Goal: Transaction & Acquisition: Purchase product/service

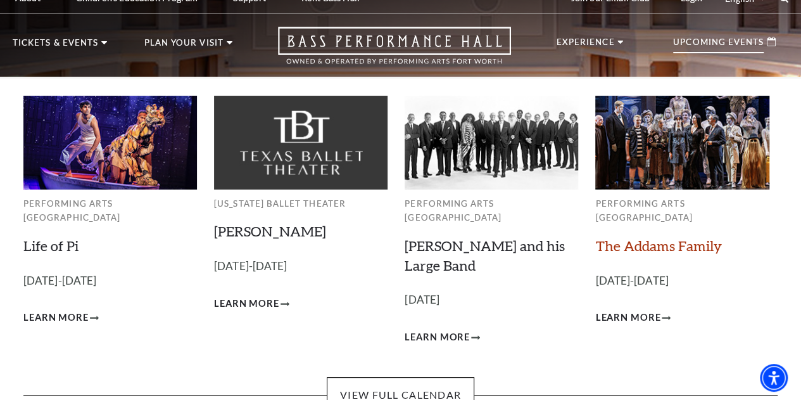
scroll to position [9, 0]
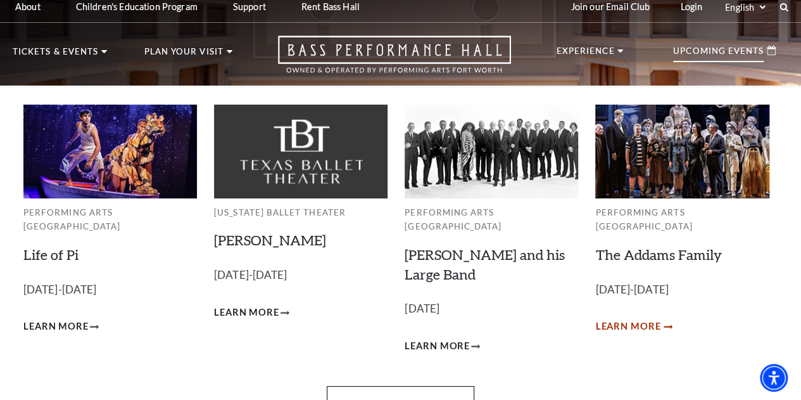
click at [618, 319] on span "Learn More" at bounding box center [627, 327] width 65 height 16
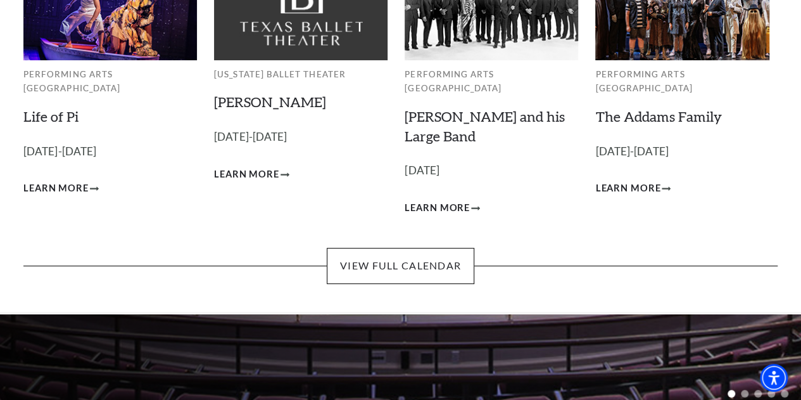
scroll to position [157, 0]
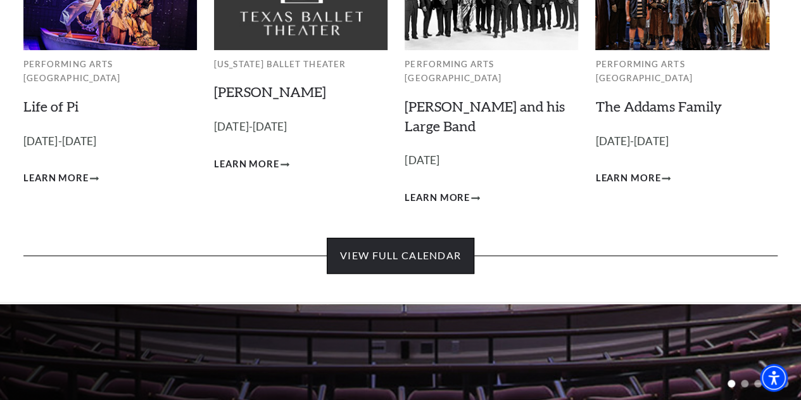
click at [382, 243] on link "View Full Calendar" at bounding box center [401, 254] width 148 height 35
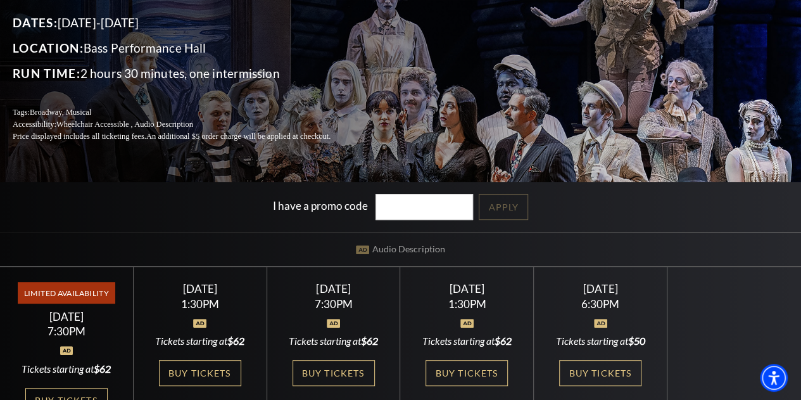
scroll to position [127, 0]
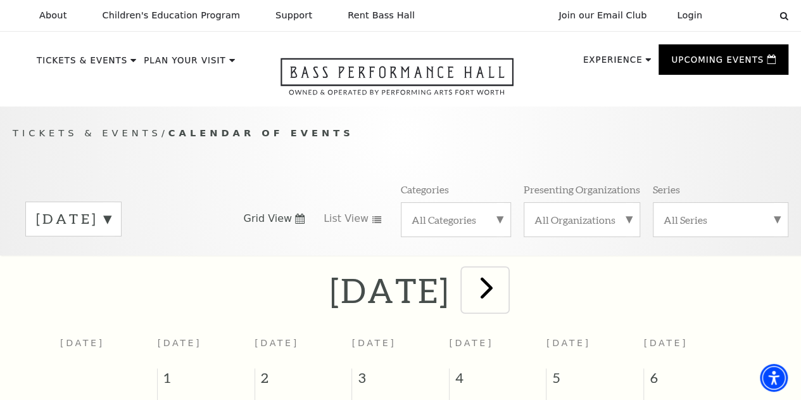
click at [505, 287] on span "next" at bounding box center [487, 287] width 36 height 36
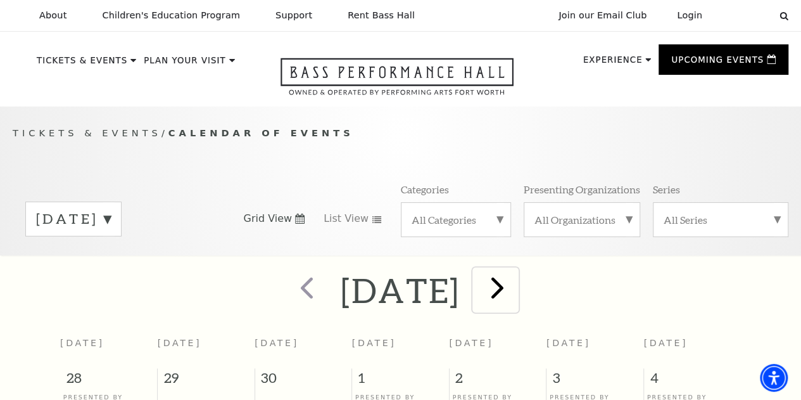
click at [515, 283] on span "next" at bounding box center [497, 287] width 36 height 36
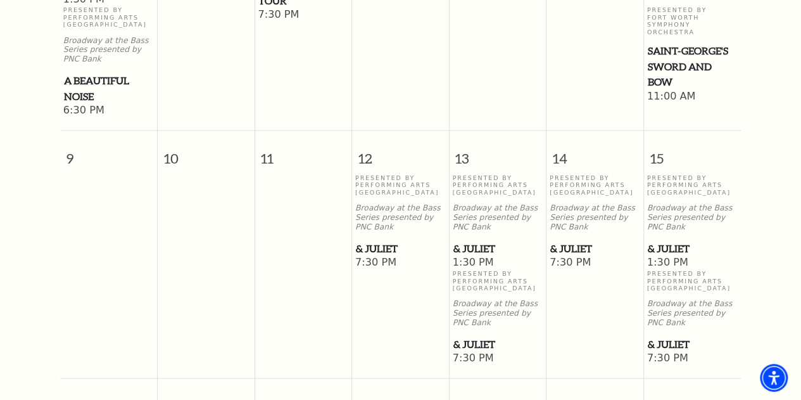
scroll to position [778, 0]
click at [376, 256] on span "& Juliet" at bounding box center [400, 248] width 89 height 16
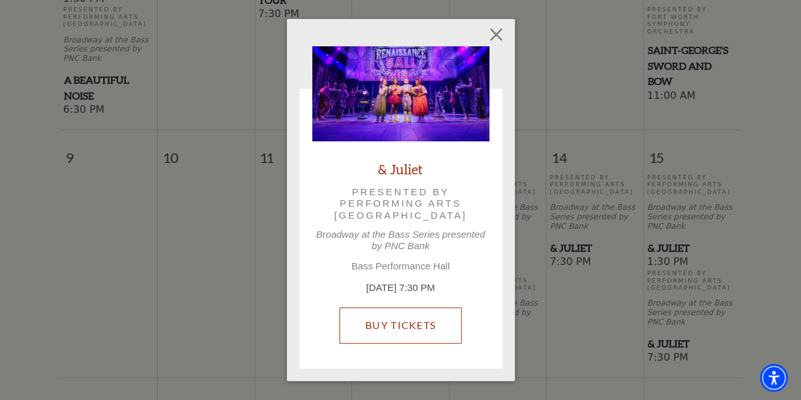
click at [406, 325] on link "Buy Tickets" at bounding box center [400, 324] width 122 height 35
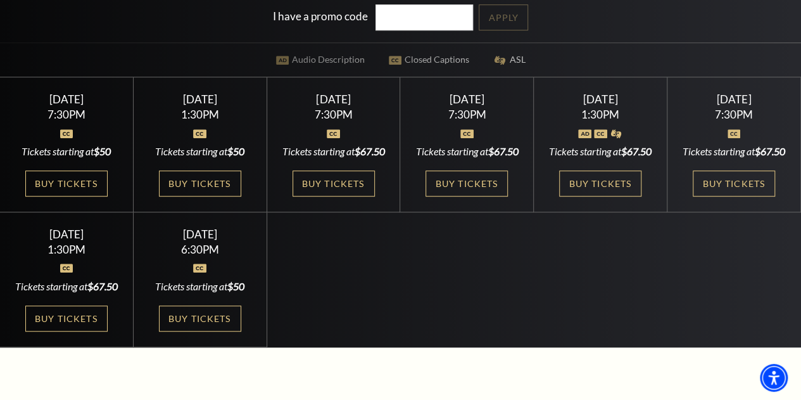
scroll to position [318, 0]
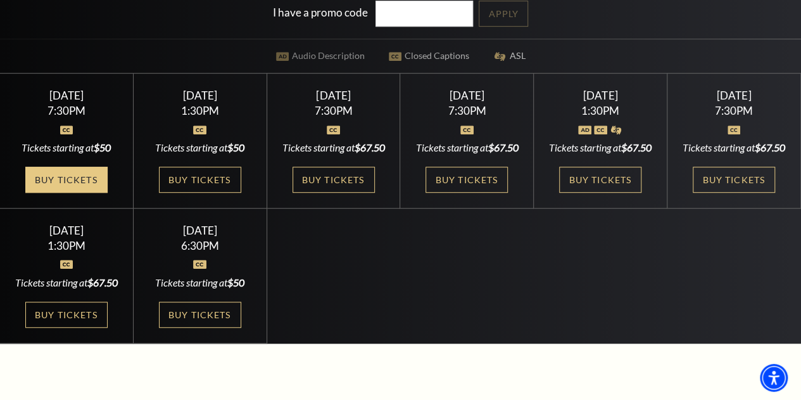
click at [51, 188] on link "Buy Tickets" at bounding box center [66, 180] width 82 height 26
click at [64, 192] on link "Buy Tickets" at bounding box center [66, 180] width 82 height 26
click at [87, 192] on link "Buy Tickets" at bounding box center [66, 180] width 82 height 26
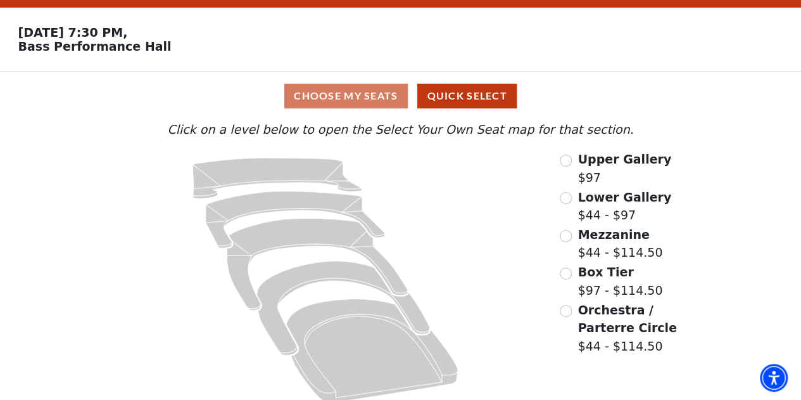
scroll to position [47, 0]
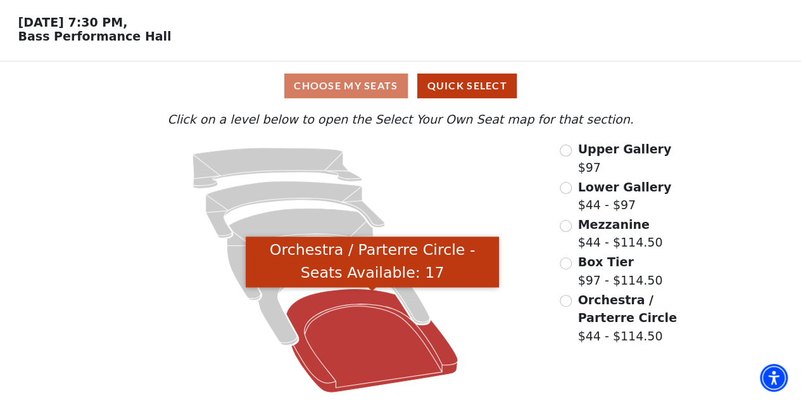
click at [369, 340] on icon "Orchestra / Parterre Circle - Seats Available: 17" at bounding box center [372, 341] width 172 height 104
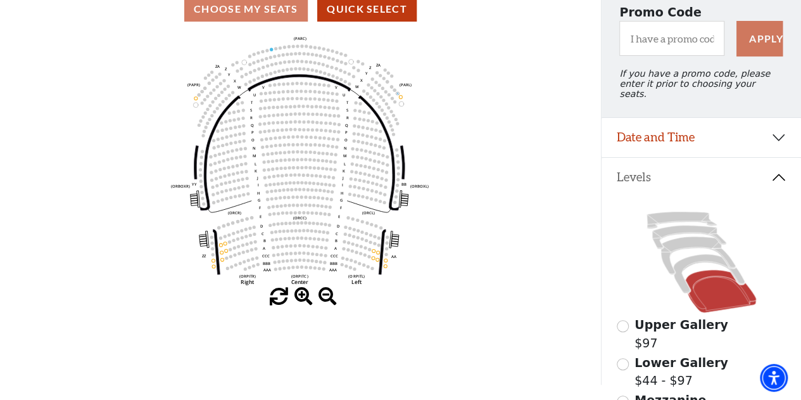
scroll to position [122, 0]
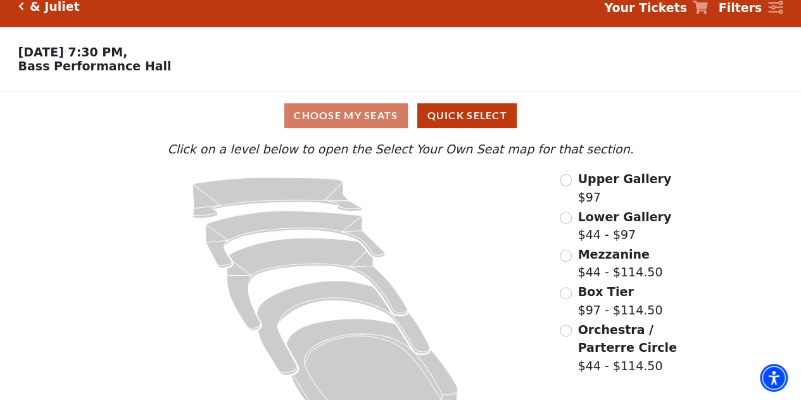
scroll to position [47, 0]
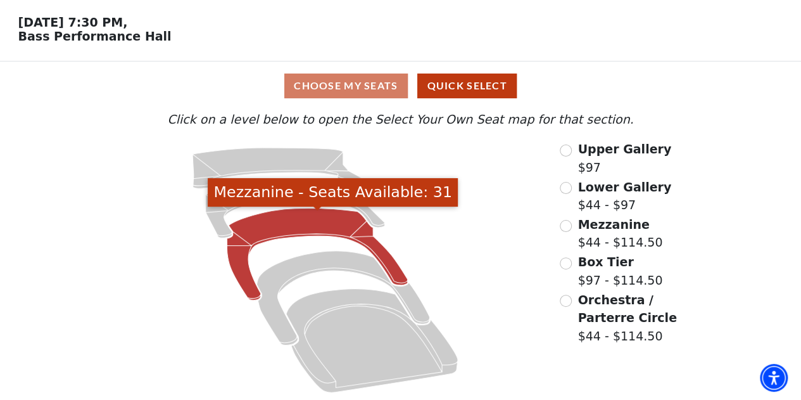
click at [292, 218] on icon "Mezzanine - Seats Available: 31" at bounding box center [317, 254] width 181 height 92
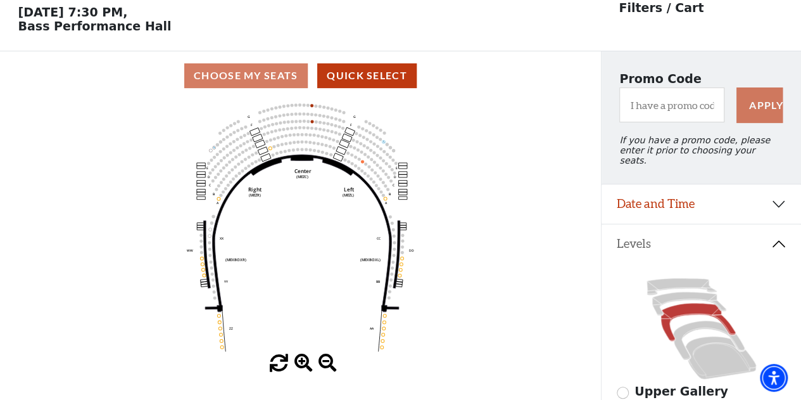
scroll to position [58, 0]
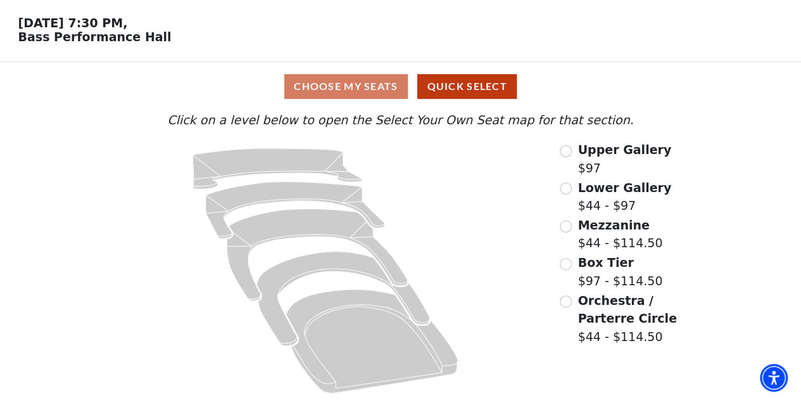
scroll to position [47, 0]
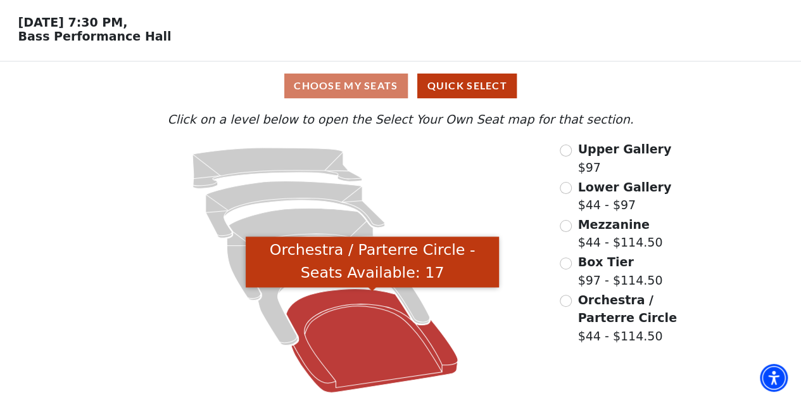
click at [395, 349] on icon "Orchestra / Parterre Circle - Seats Available: 17" at bounding box center [372, 341] width 172 height 104
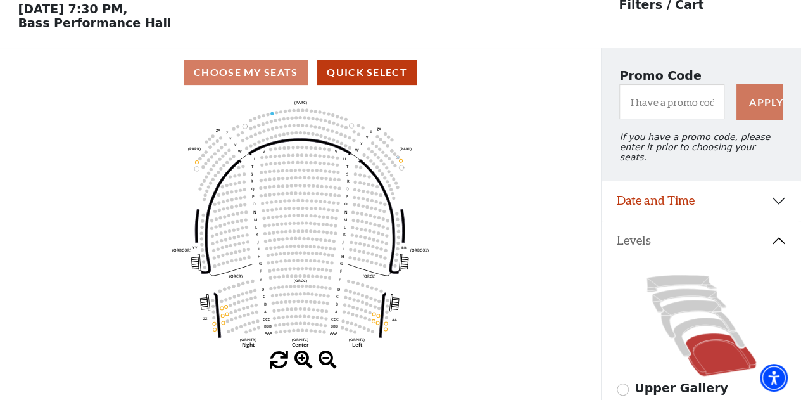
scroll to position [58, 0]
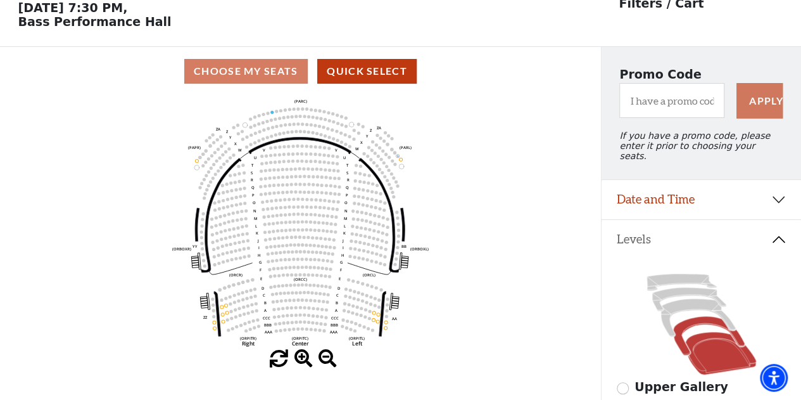
click at [688, 320] on icon at bounding box center [709, 335] width 72 height 39
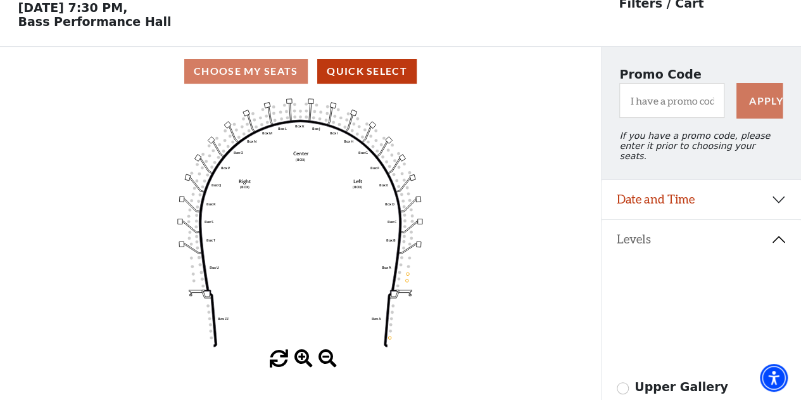
click at [685, 304] on icon at bounding box center [697, 318] width 75 height 38
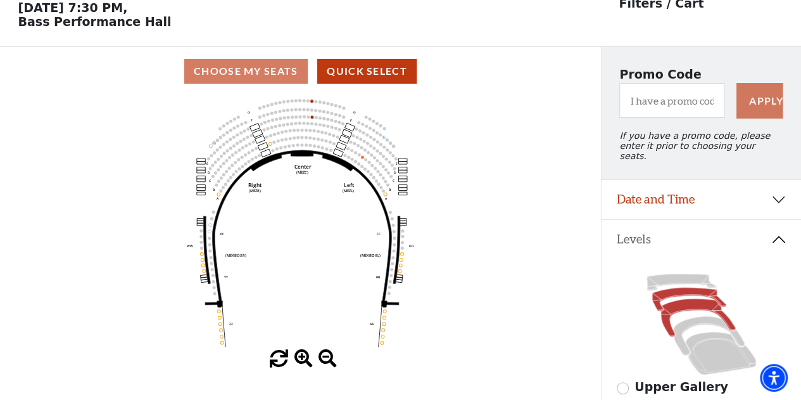
click at [665, 291] on icon at bounding box center [689, 298] width 74 height 23
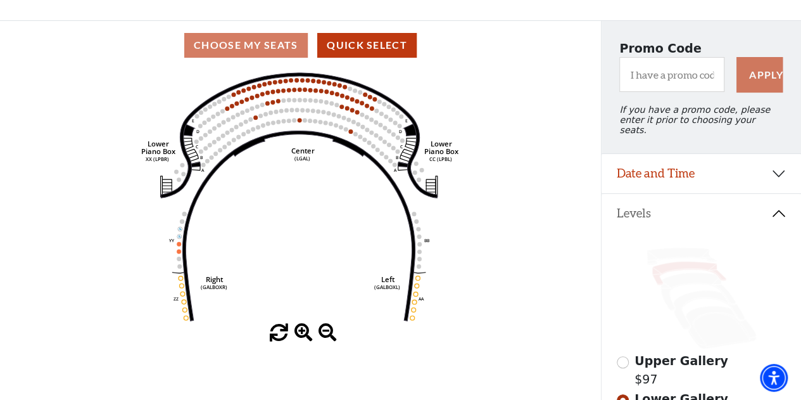
scroll to position [91, 0]
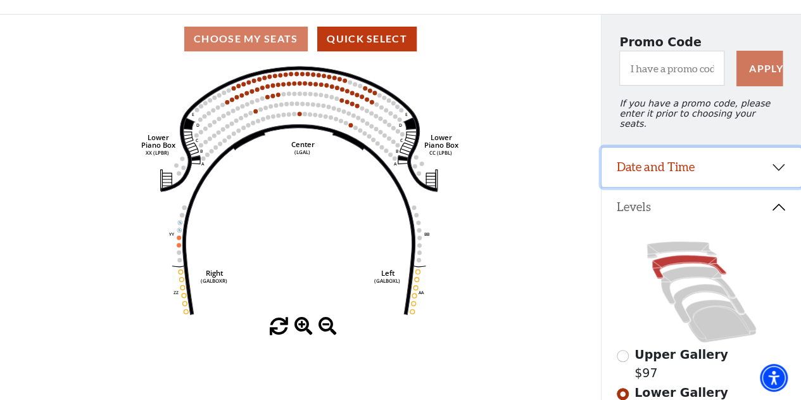
click at [774, 163] on button "Date and Time" at bounding box center [701, 167] width 199 height 39
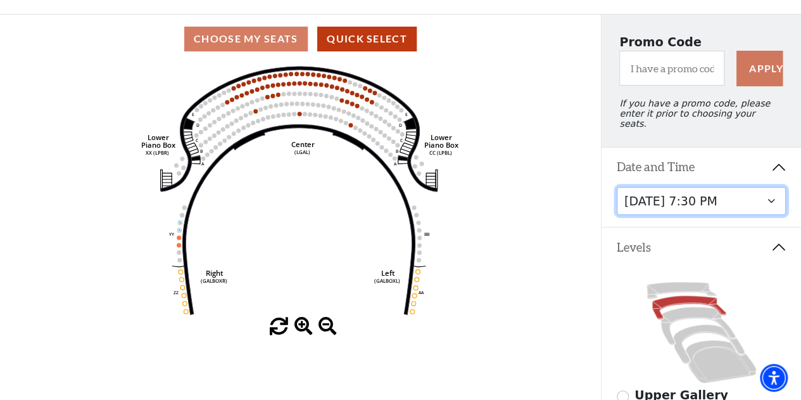
click at [768, 193] on select "Thursday, November 13 at 1:30 PM Wednesday, November 12 at 7:30 PM Thursday, No…" at bounding box center [702, 201] width 170 height 28
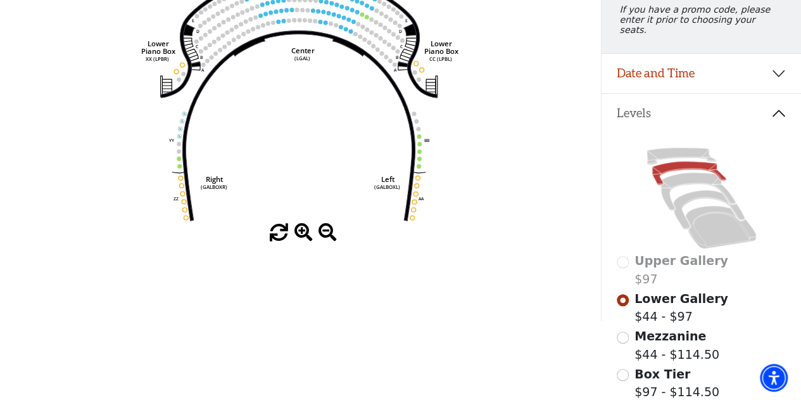
scroll to position [208, 0]
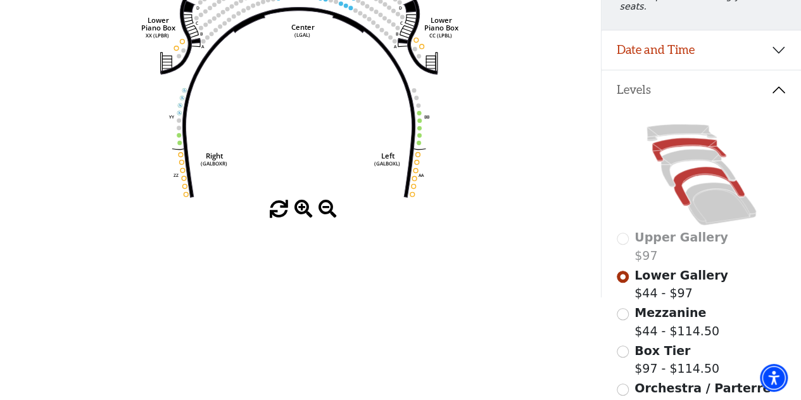
click at [678, 177] on icon at bounding box center [709, 186] width 72 height 39
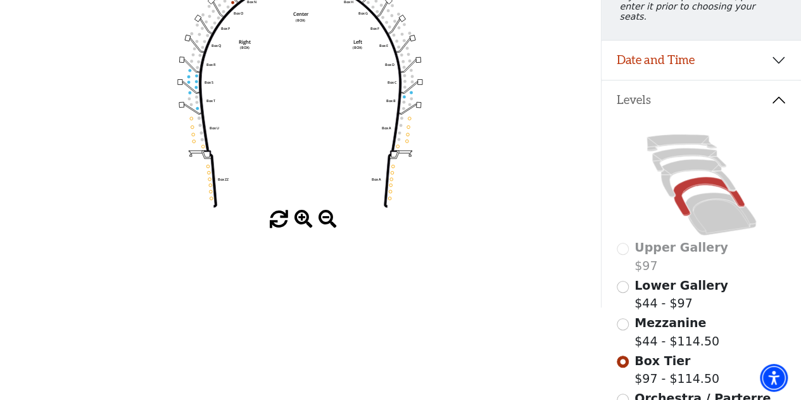
scroll to position [198, 0]
click at [675, 161] on icon at bounding box center [697, 179] width 75 height 38
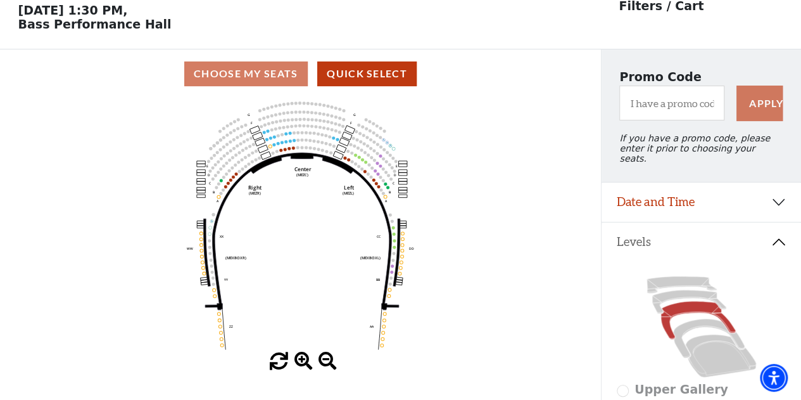
scroll to position [58, 0]
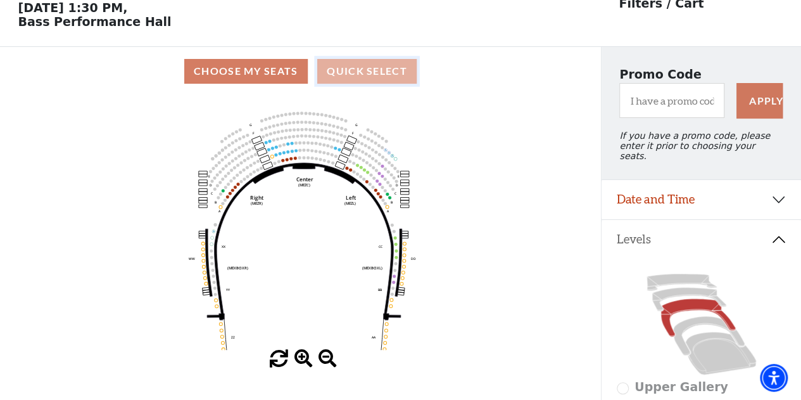
click at [336, 72] on button "Quick Select" at bounding box center [366, 71] width 99 height 25
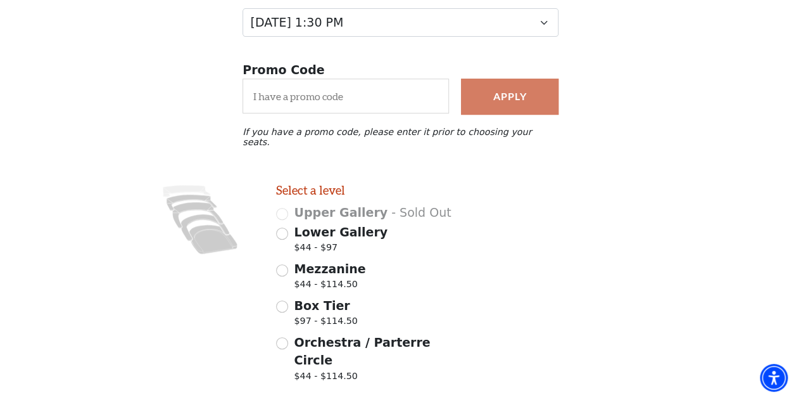
scroll to position [181, 0]
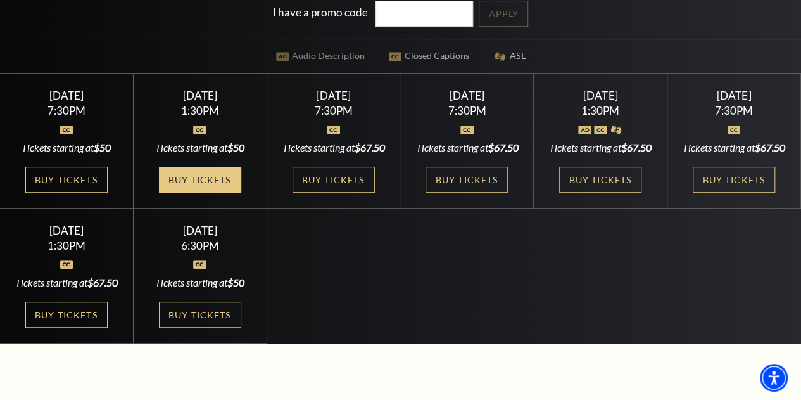
click at [199, 192] on link "Buy Tickets" at bounding box center [200, 180] width 82 height 26
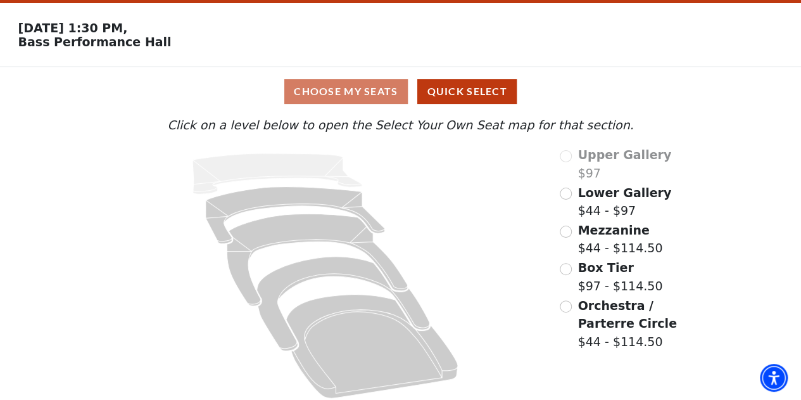
scroll to position [40, 0]
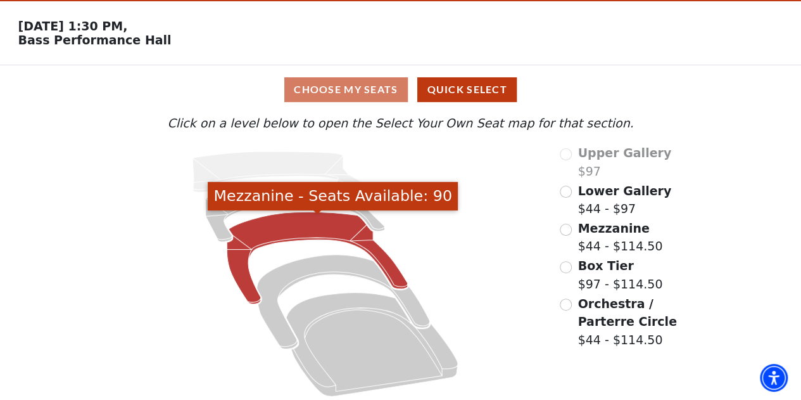
click at [304, 236] on icon "Mezzanine - Seats Available: 90" at bounding box center [317, 258] width 181 height 92
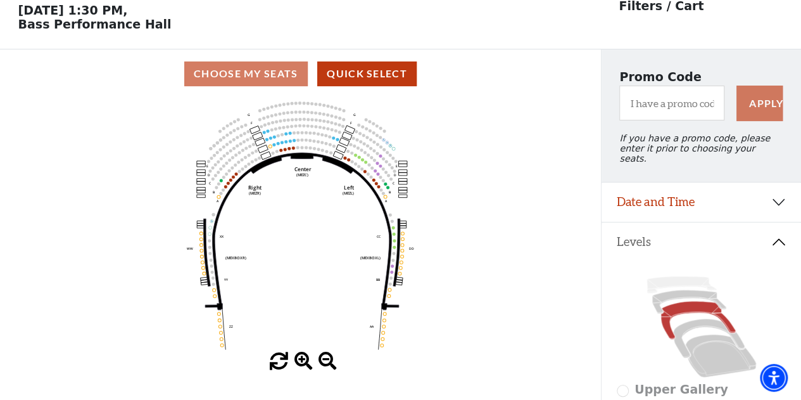
scroll to position [58, 0]
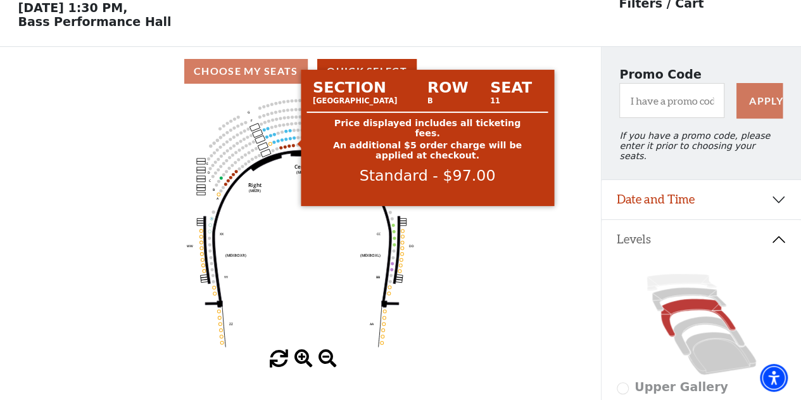
click at [294, 139] on circle at bounding box center [294, 137] width 3 height 3
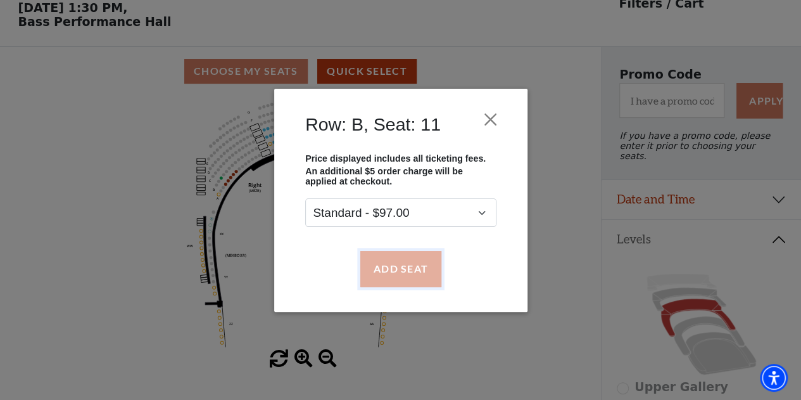
click at [374, 266] on button "Add Seat" at bounding box center [400, 268] width 81 height 35
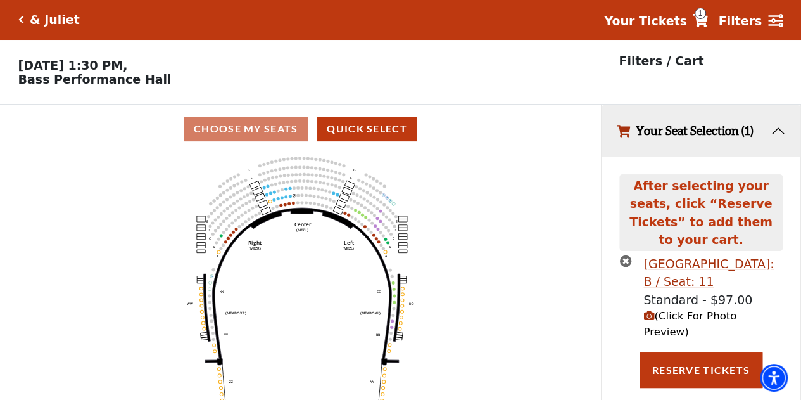
scroll to position [0, 0]
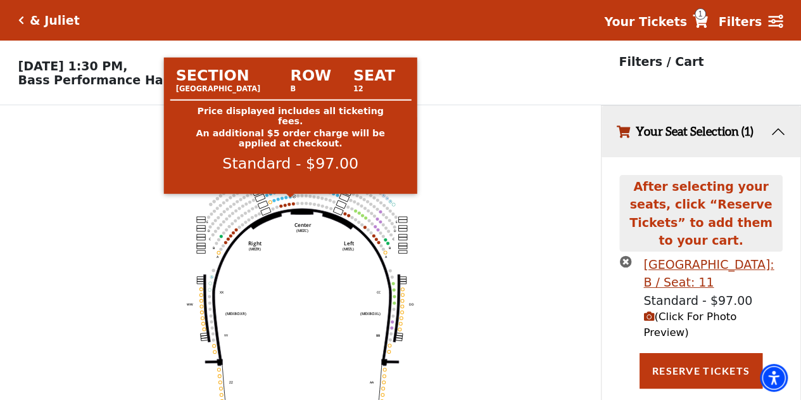
click at [289, 198] on circle at bounding box center [290, 196] width 3 height 3
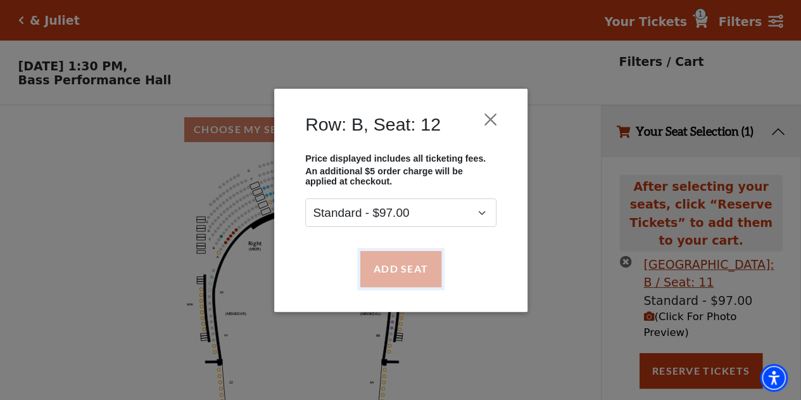
click at [382, 266] on button "Add Seat" at bounding box center [400, 268] width 81 height 35
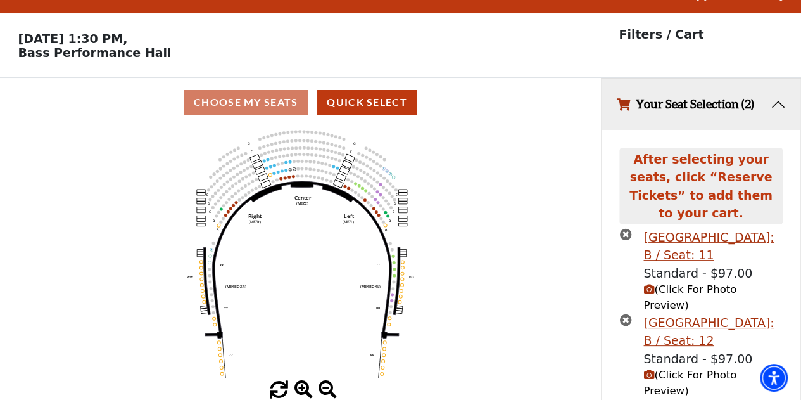
click at [661, 369] on span "(Click For Photo Preview)" at bounding box center [689, 383] width 93 height 28
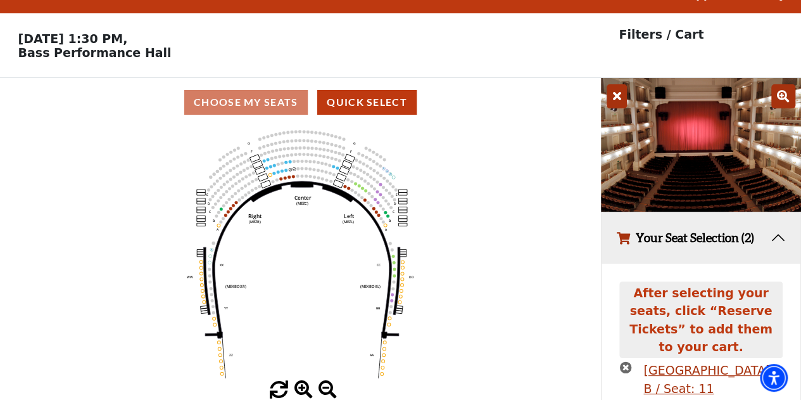
click at [526, 237] on icon "Center (MEZC) Right (MEZR) Left (MEZL) (MEXBOXR) (MEXBOXL) XX WW CC DD YY BB ZZ…" at bounding box center [300, 254] width 541 height 254
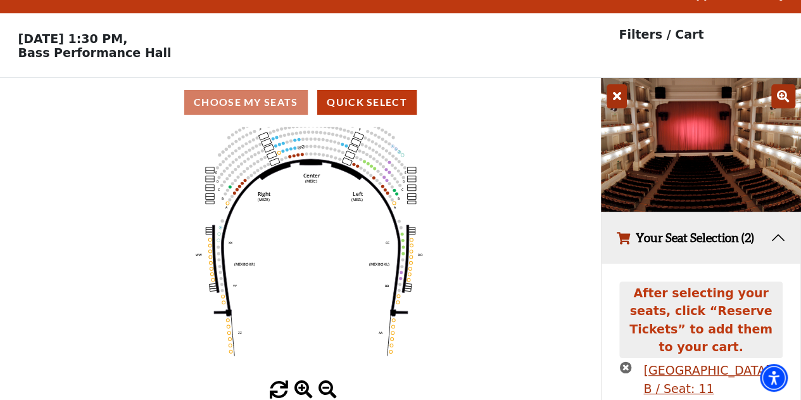
click at [622, 361] on icon "times-circle" at bounding box center [625, 367] width 12 height 12
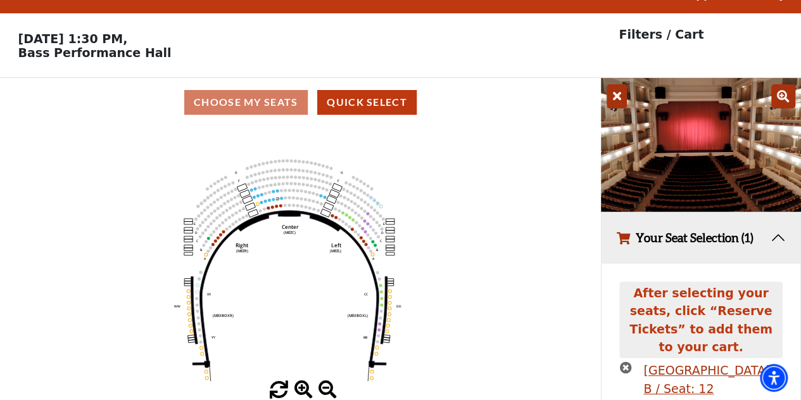
click at [623, 361] on icon "times-circle" at bounding box center [625, 367] width 12 height 12
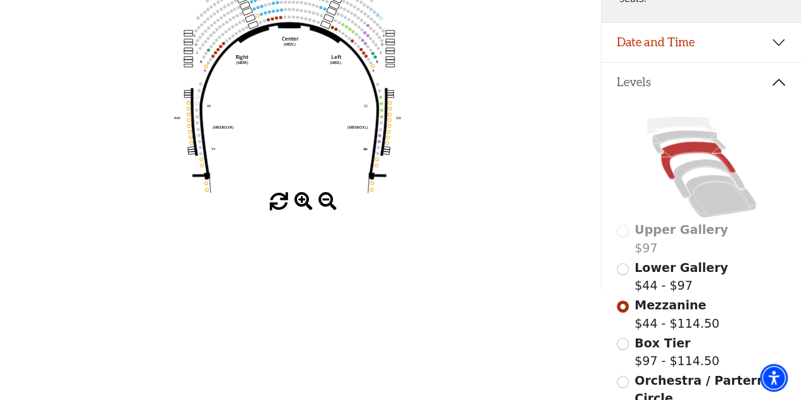
scroll to position [217, 0]
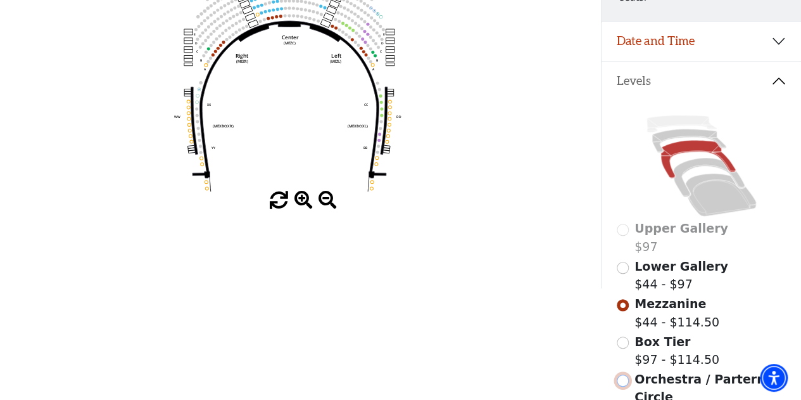
click at [621, 374] on input "Orchestra / Parterre Circle$44 - $114.50\a" at bounding box center [623, 380] width 12 height 12
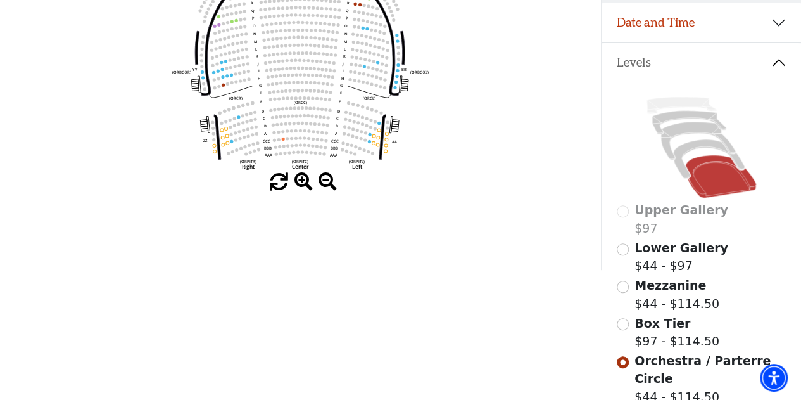
scroll to position [238, 0]
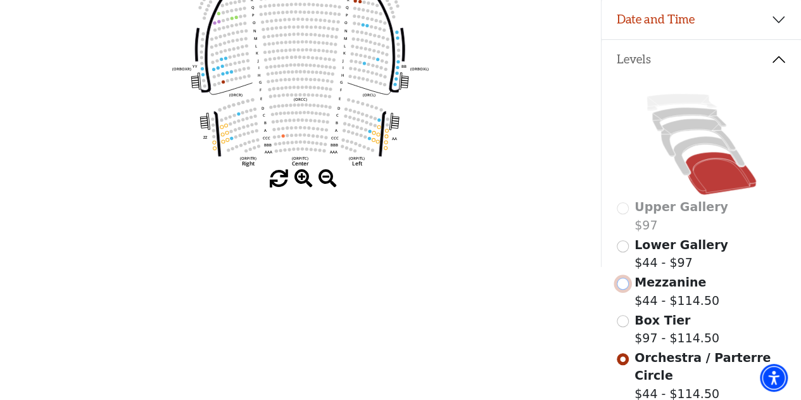
click at [621, 281] on input "Mezzanine$44 - $114.50\a" at bounding box center [623, 283] width 12 height 12
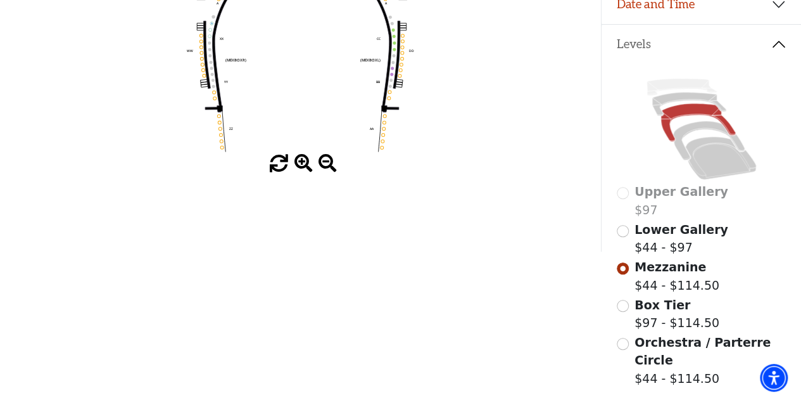
scroll to position [261, 0]
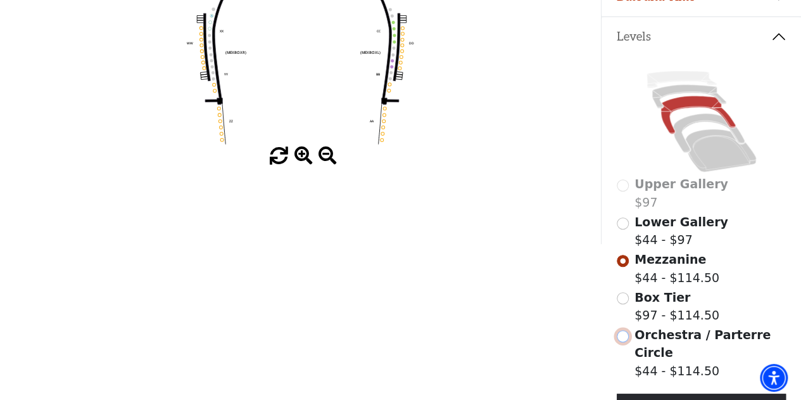
click at [621, 332] on input "Orchestra / Parterre Circle$44 - $114.50\a" at bounding box center [623, 336] width 12 height 12
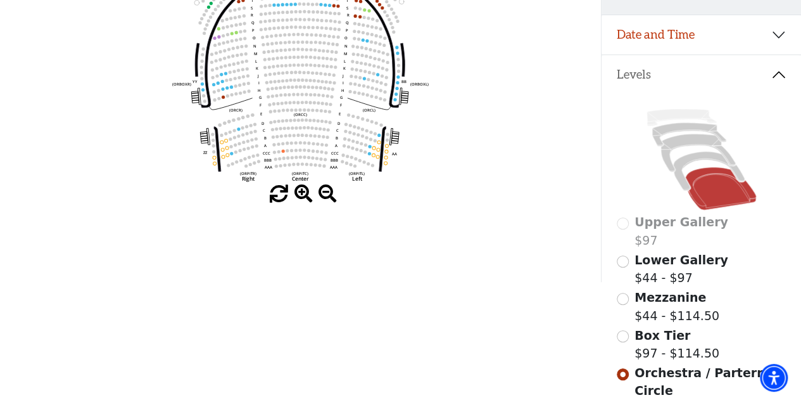
scroll to position [224, 0]
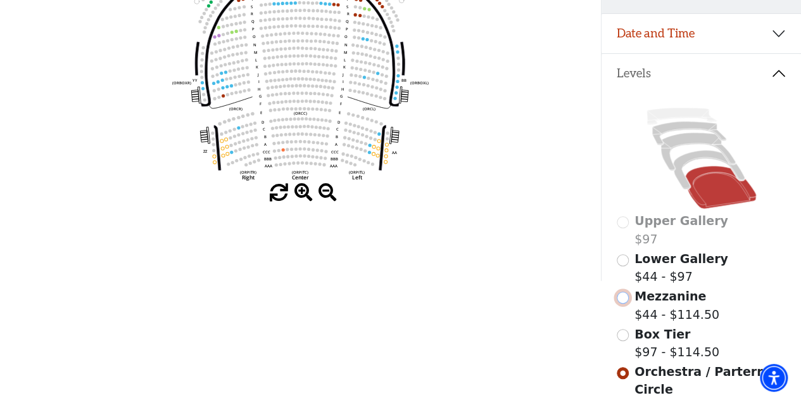
click at [622, 293] on input "Mezzanine$44 - $114.50\a" at bounding box center [623, 297] width 12 height 12
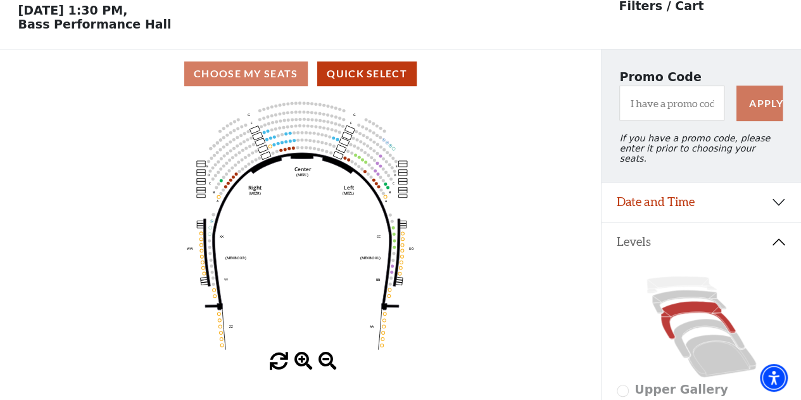
scroll to position [58, 0]
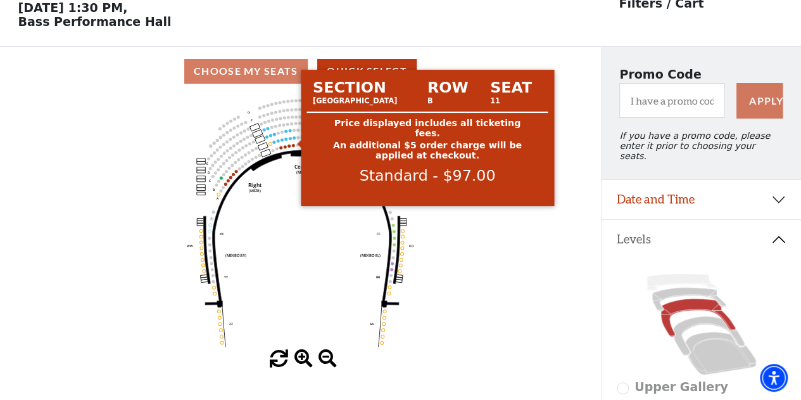
click at [294, 139] on circle at bounding box center [294, 137] width 3 height 3
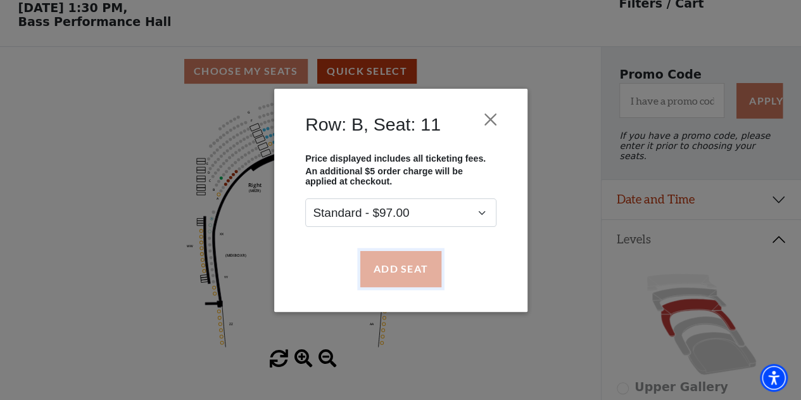
click at [377, 262] on button "Add Seat" at bounding box center [400, 268] width 81 height 35
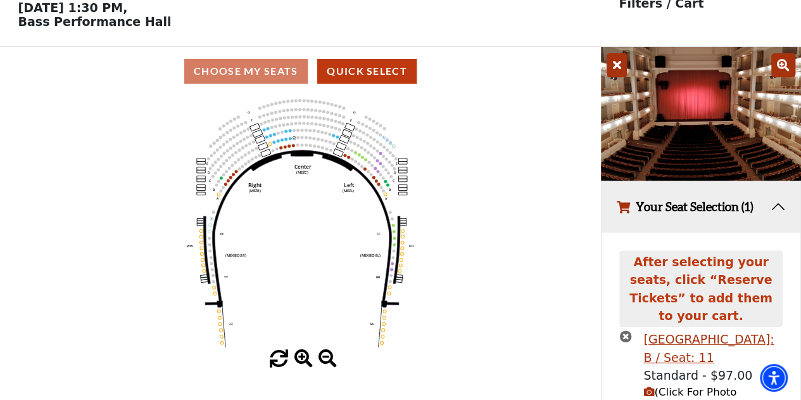
scroll to position [91, 0]
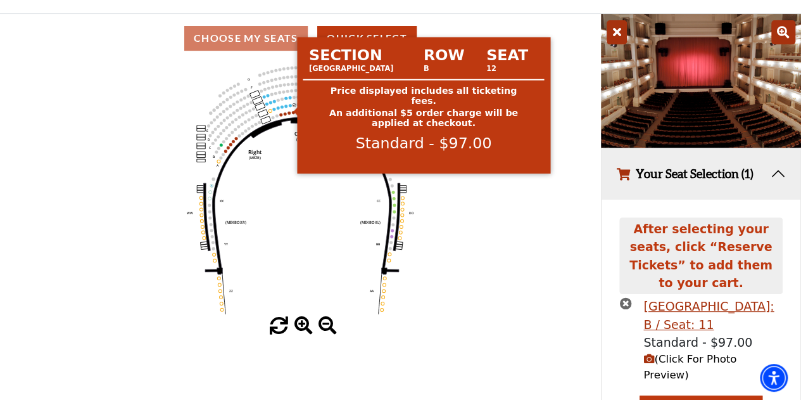
click at [289, 107] on circle at bounding box center [290, 105] width 3 height 3
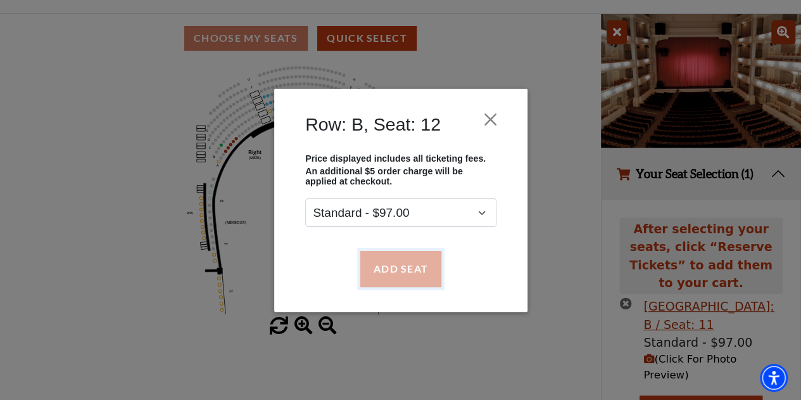
click at [374, 261] on button "Add Seat" at bounding box center [400, 268] width 81 height 35
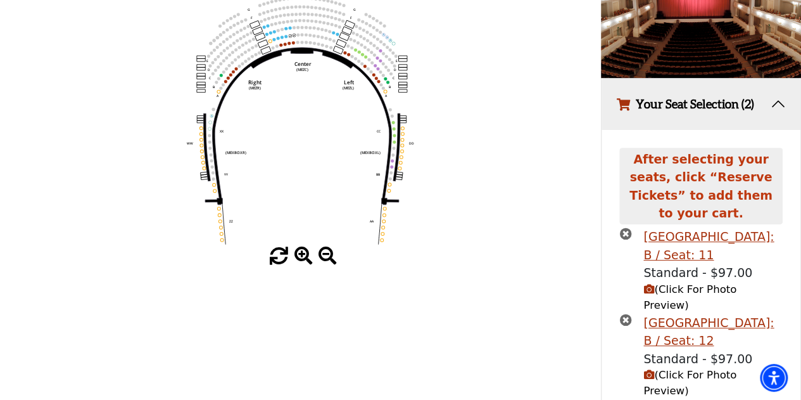
scroll to position [191, 0]
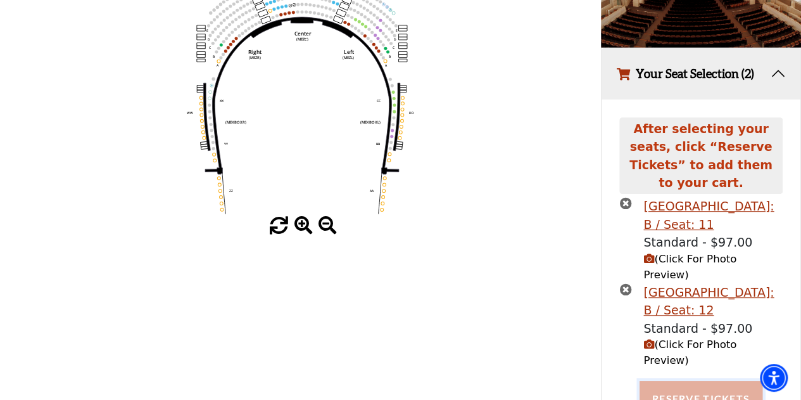
click at [675, 381] on button "Reserve Tickets" at bounding box center [701, 398] width 123 height 35
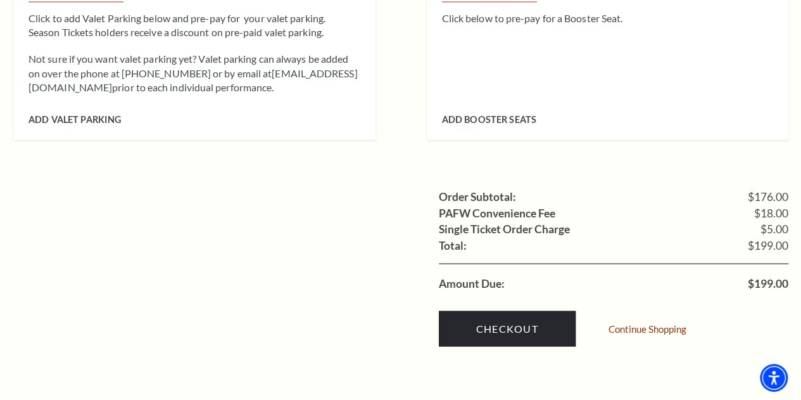
scroll to position [1164, 0]
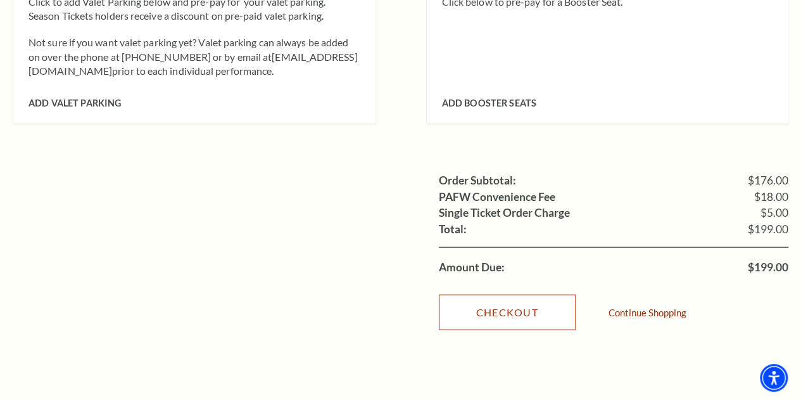
click at [494, 294] on link "Checkout" at bounding box center [507, 311] width 137 height 35
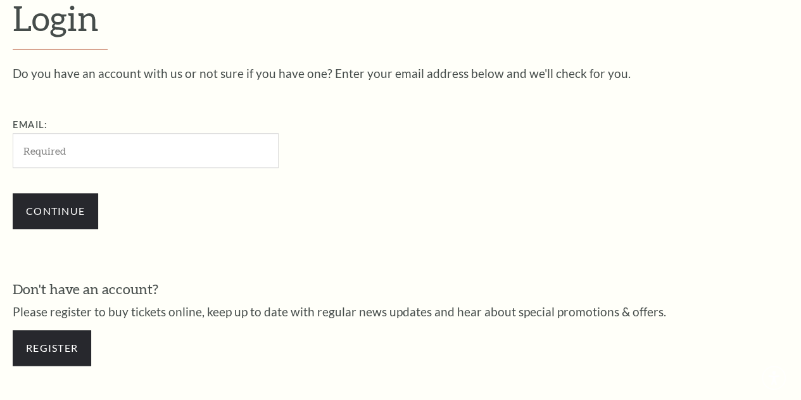
scroll to position [342, 0]
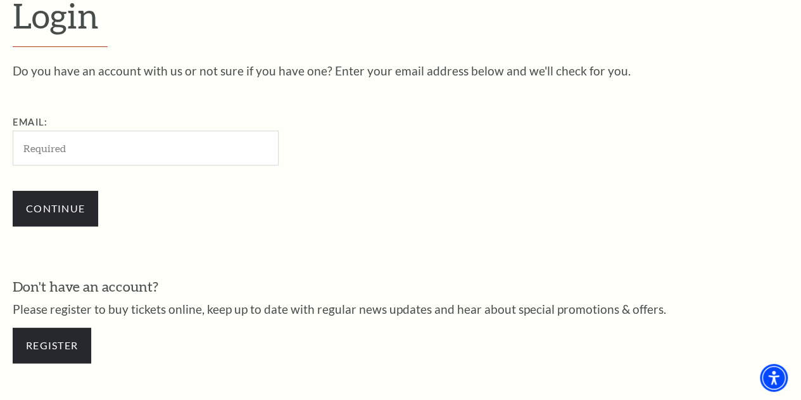
click at [176, 154] on input "Email:" at bounding box center [146, 147] width 266 height 35
type input "[PERSON_NAME][EMAIL_ADDRESS][DOMAIN_NAME]"
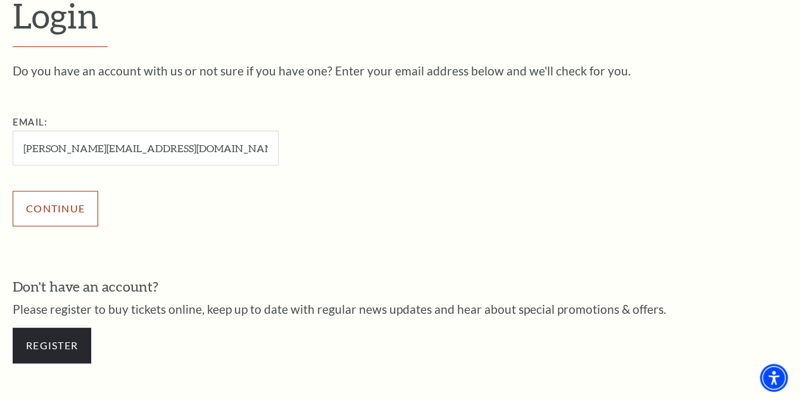
click at [61, 221] on input "Continue" at bounding box center [55, 208] width 85 height 35
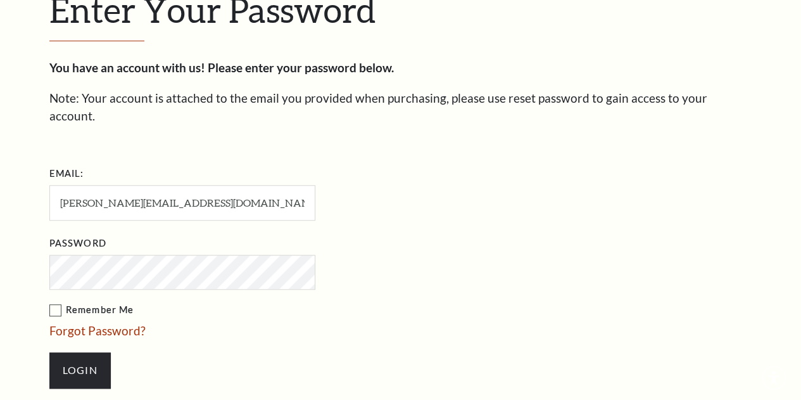
scroll to position [355, 0]
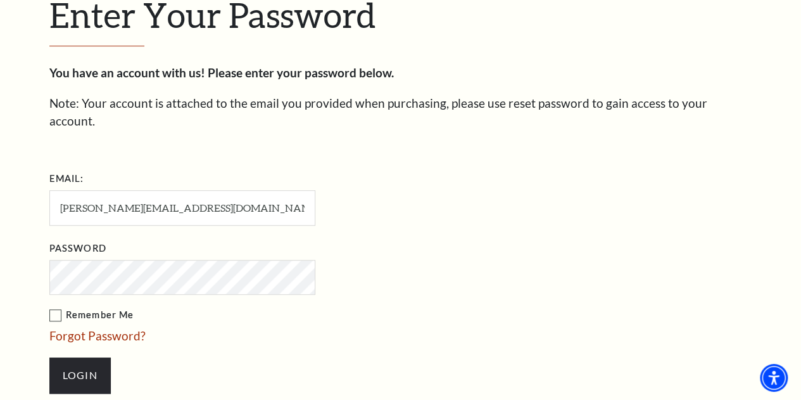
click at [53, 307] on label "Remember Me" at bounding box center [245, 315] width 393 height 16
click at [0, 0] on input "Remember Me" at bounding box center [0, 0] width 0 height 0
click at [70, 357] on input "Login" at bounding box center [79, 374] width 61 height 35
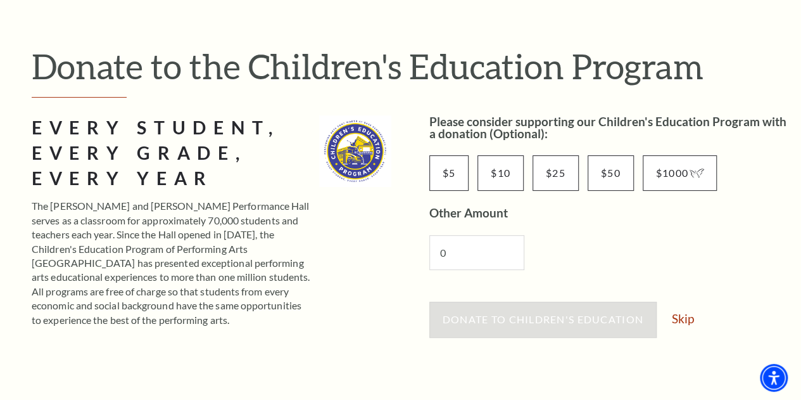
scroll to position [119, 0]
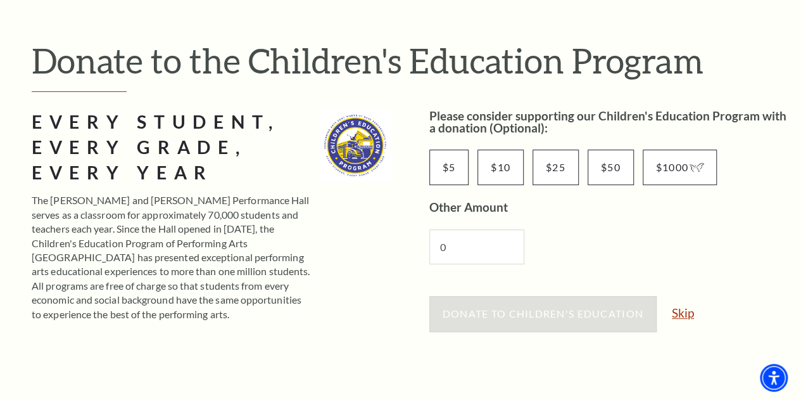
click at [676, 308] on link "Skip" at bounding box center [683, 312] width 22 height 12
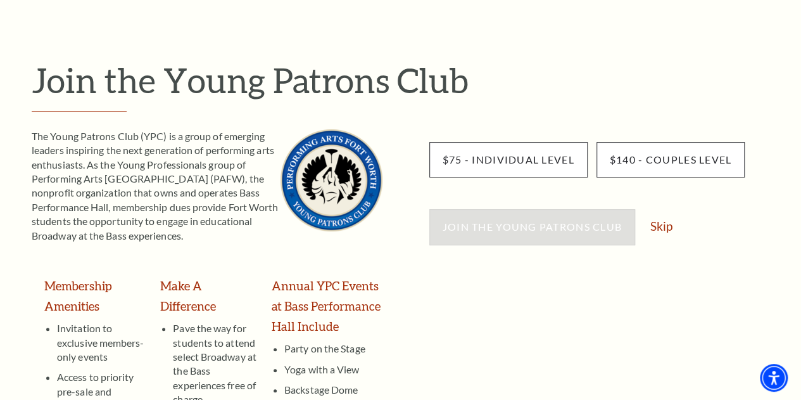
scroll to position [103, 0]
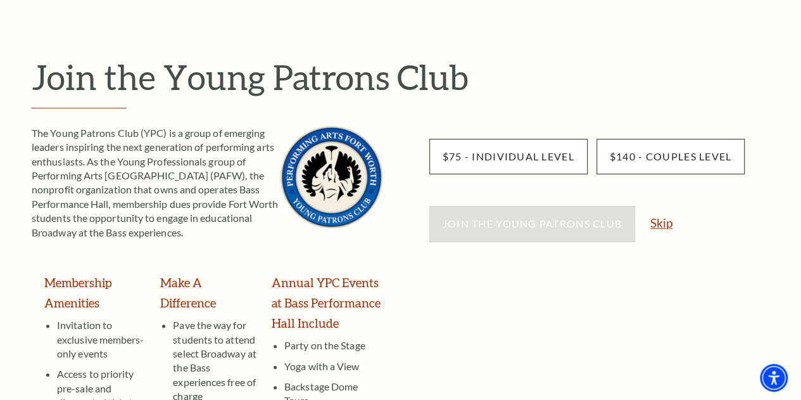
click at [659, 217] on link "Skip" at bounding box center [661, 223] width 22 height 12
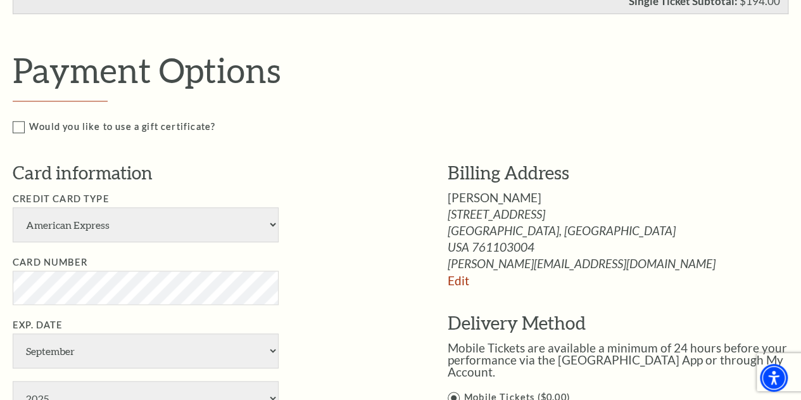
scroll to position [547, 0]
select select "24"
select select "8"
select select "2027"
type input "Laurie Mikitka"
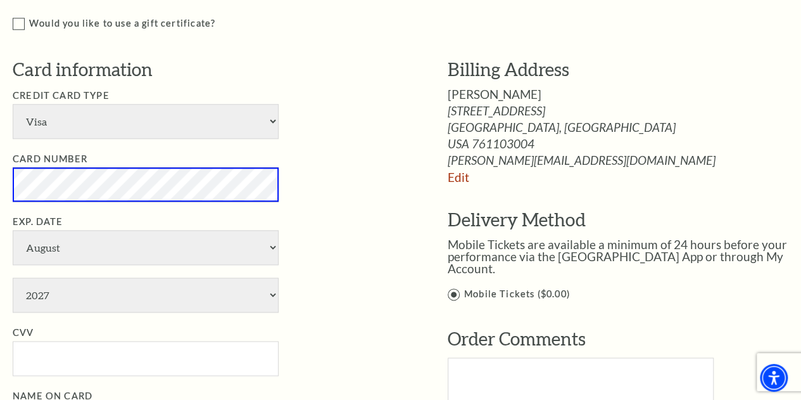
scroll to position [650, 0]
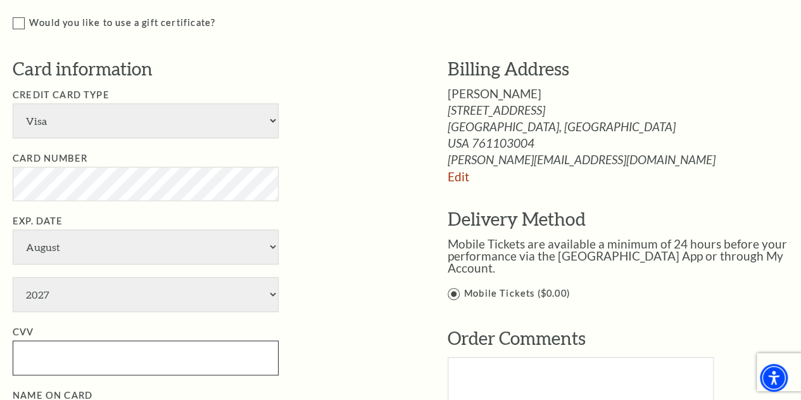
click at [115, 350] on input "CVV" at bounding box center [146, 357] width 266 height 35
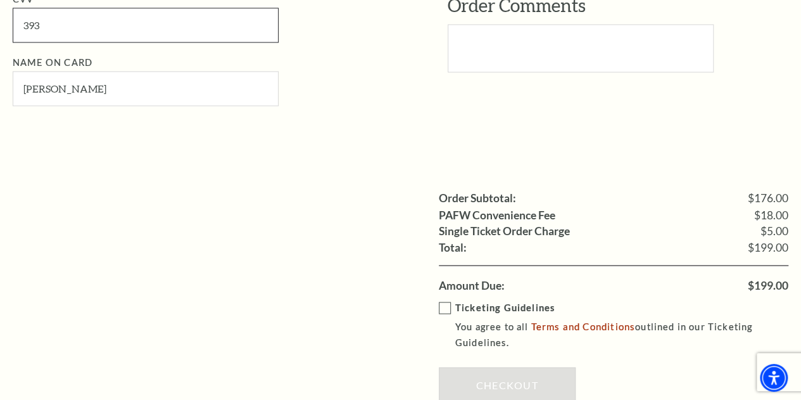
scroll to position [985, 0]
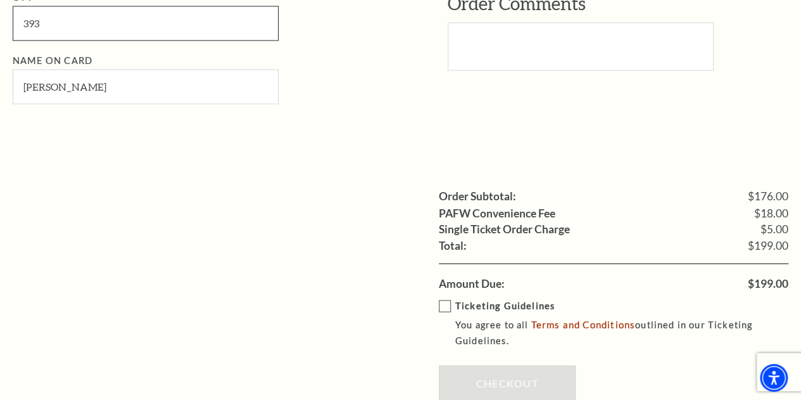
type input "393"
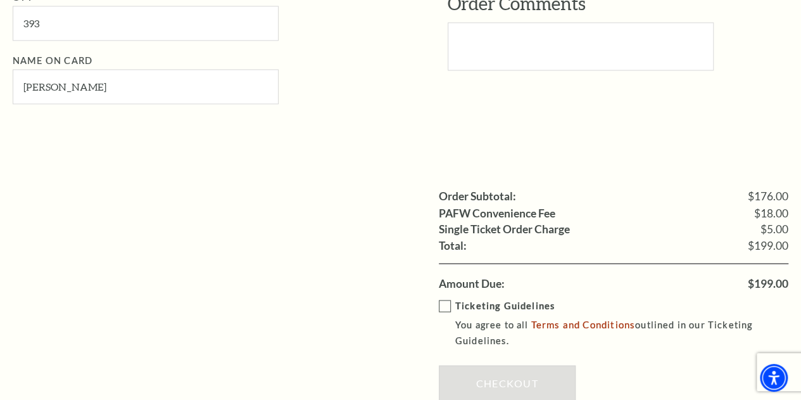
click at [443, 306] on label "Ticketing Guidelines You agree to all Terms and Conditions outlined in our Tick…" at bounding box center [623, 323] width 368 height 51
click at [0, 0] on input "Ticketing Guidelines You agree to all Terms and Conditions outlined in our Tick…" at bounding box center [0, 0] width 0 height 0
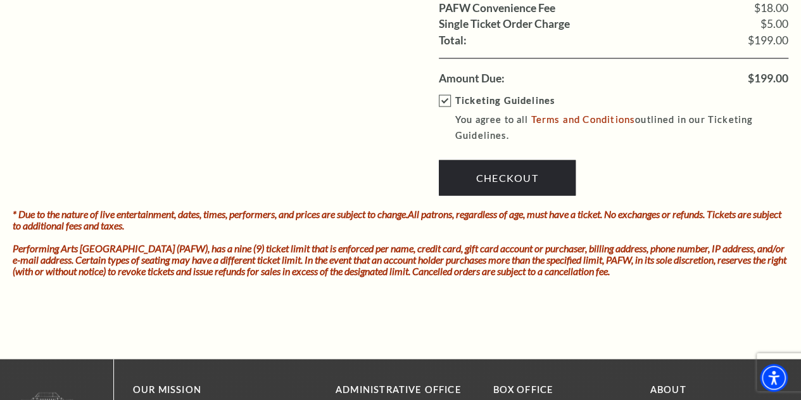
scroll to position [1190, 0]
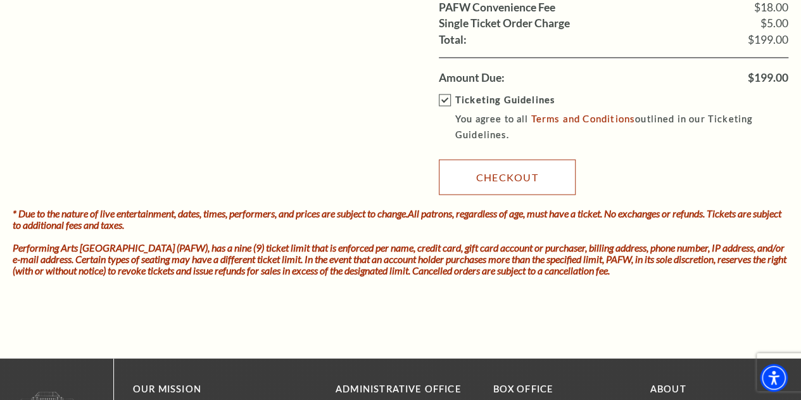
click at [467, 178] on link "Checkout" at bounding box center [507, 176] width 137 height 35
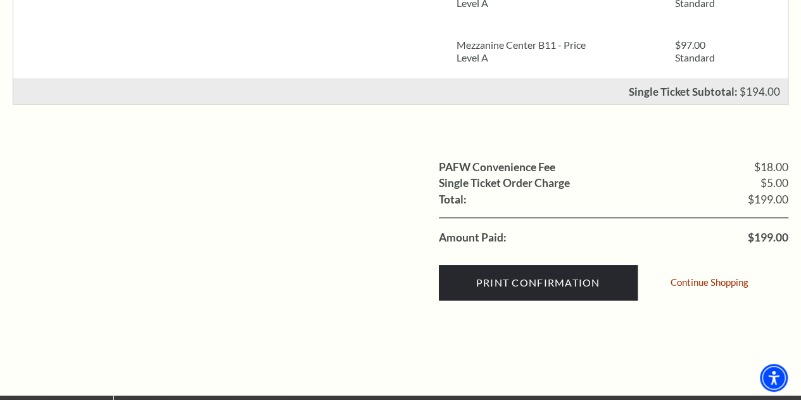
scroll to position [380, 0]
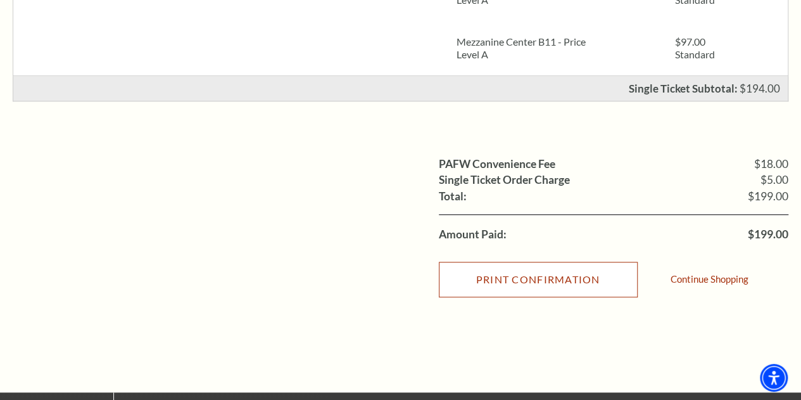
click at [477, 280] on input "Print Confirmation" at bounding box center [538, 279] width 199 height 35
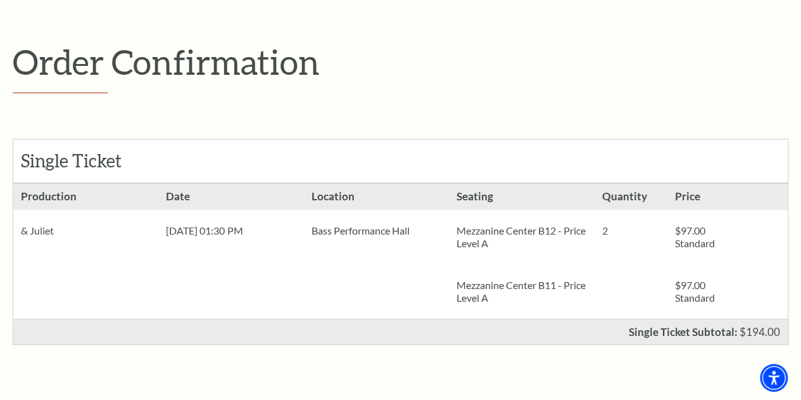
scroll to position [134, 0]
